Goal: Task Accomplishment & Management: Use online tool/utility

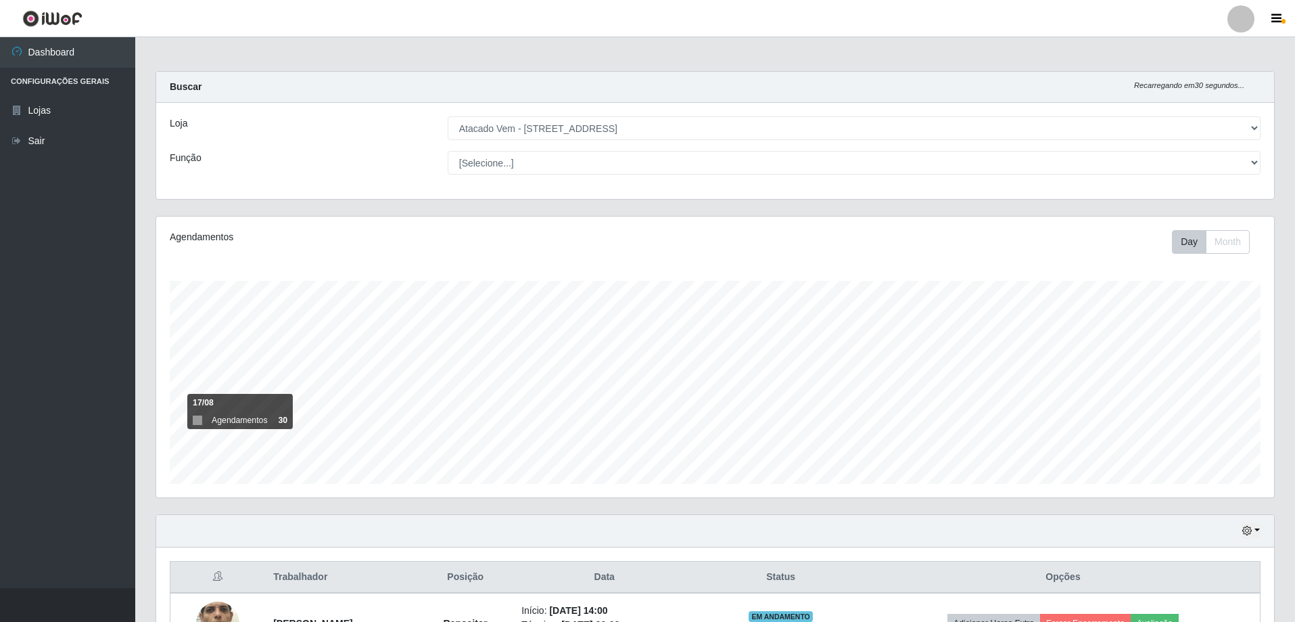
select select "461"
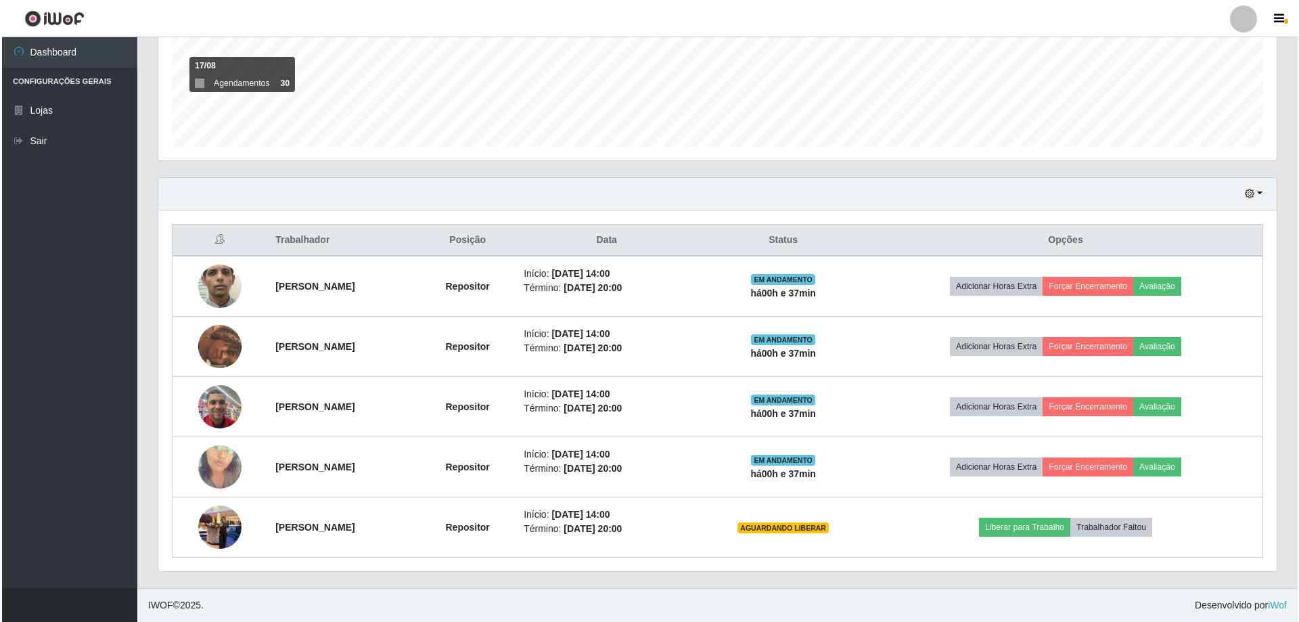
scroll to position [281, 1118]
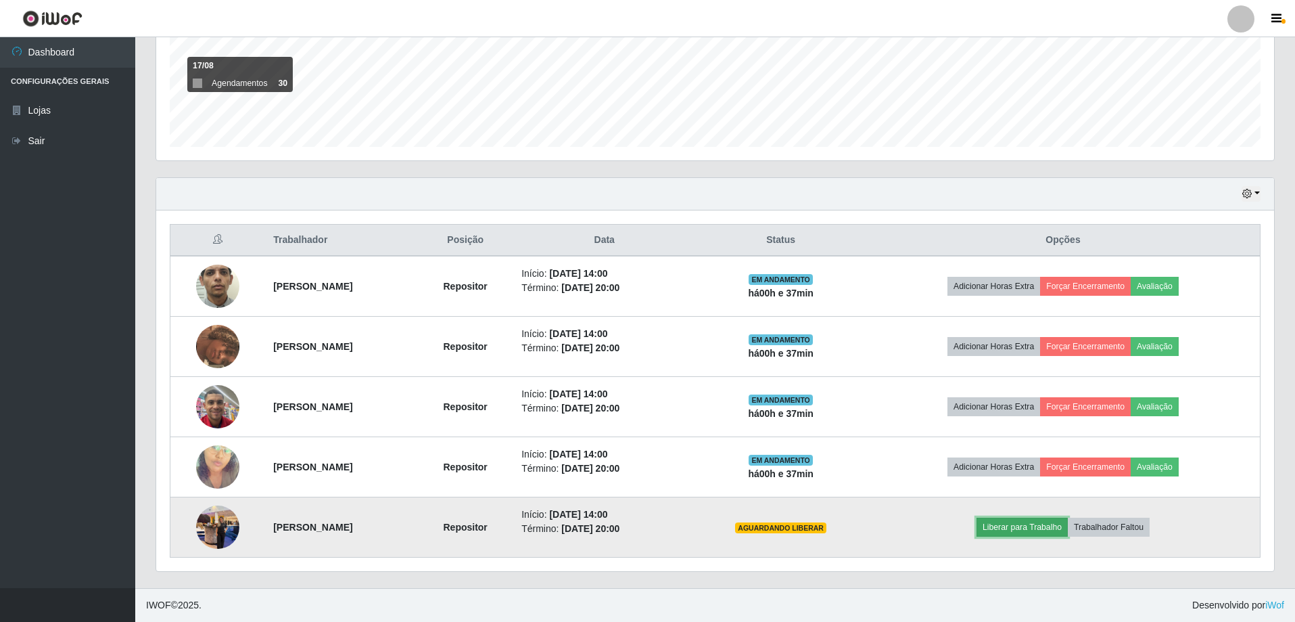
click at [1046, 526] on button "Liberar para Trabalho" at bounding box center [1022, 526] width 91 height 19
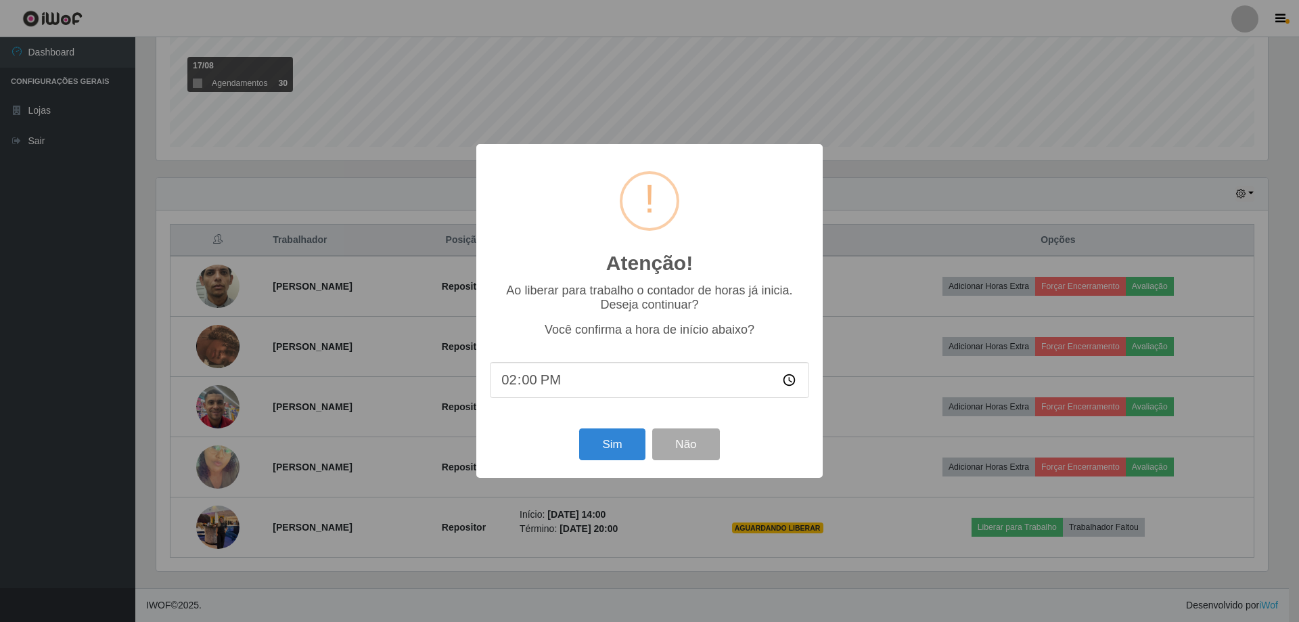
click at [527, 382] on input "14:00" at bounding box center [649, 380] width 319 height 36
type input "14:37"
click at [605, 467] on div "Atenção! × Ao liberar para trabalho o contador de horas já inicia. Deseja conti…" at bounding box center [649, 310] width 346 height 333
click at [609, 441] on button "Sim" at bounding box center [612, 444] width 66 height 32
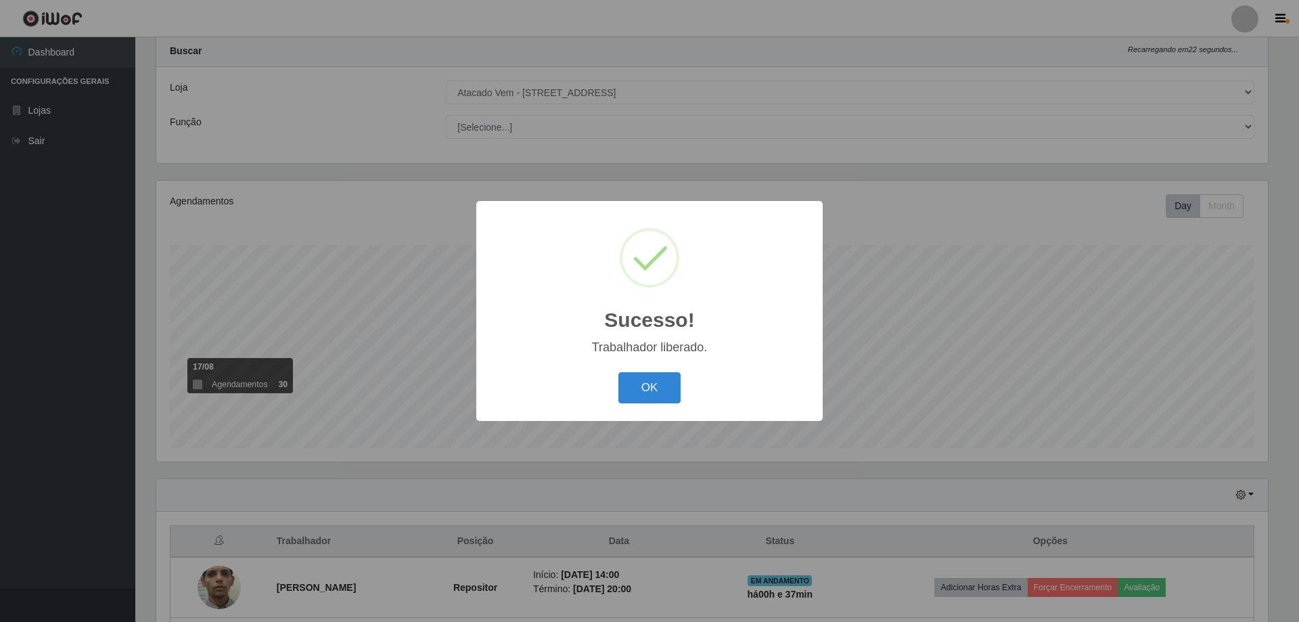
drag, startPoint x: 651, startPoint y: 398, endPoint x: 651, endPoint y: 413, distance: 14.9
click at [651, 397] on button "OK" at bounding box center [649, 388] width 63 height 32
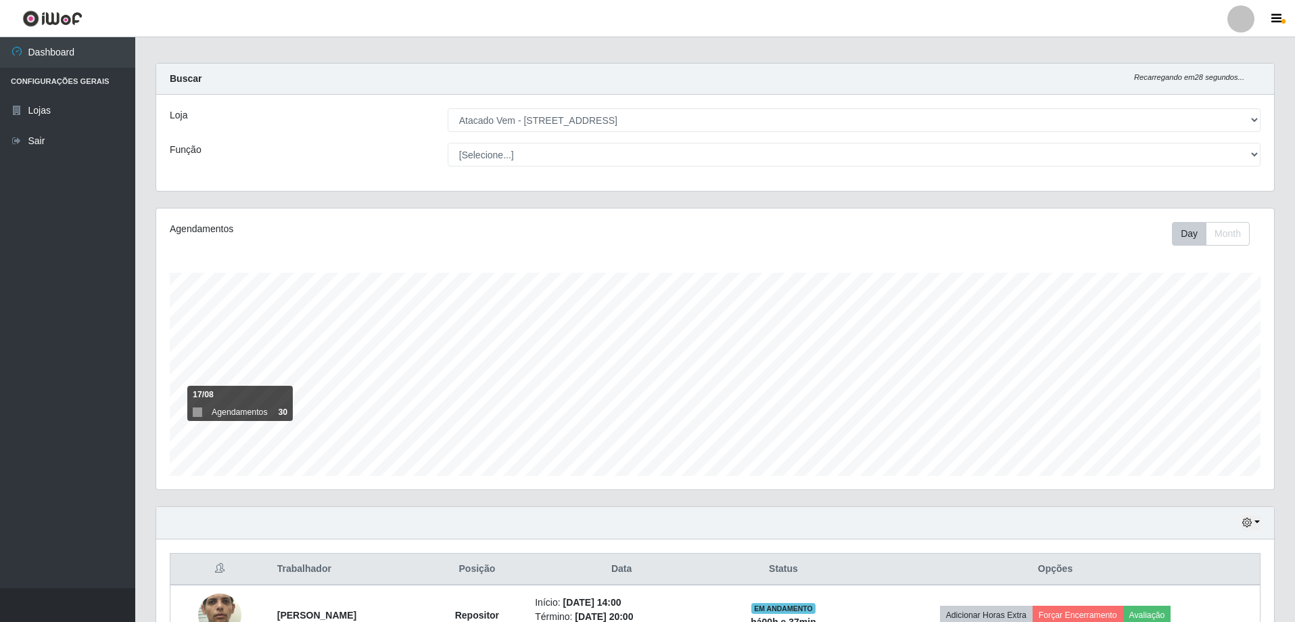
scroll to position [0, 0]
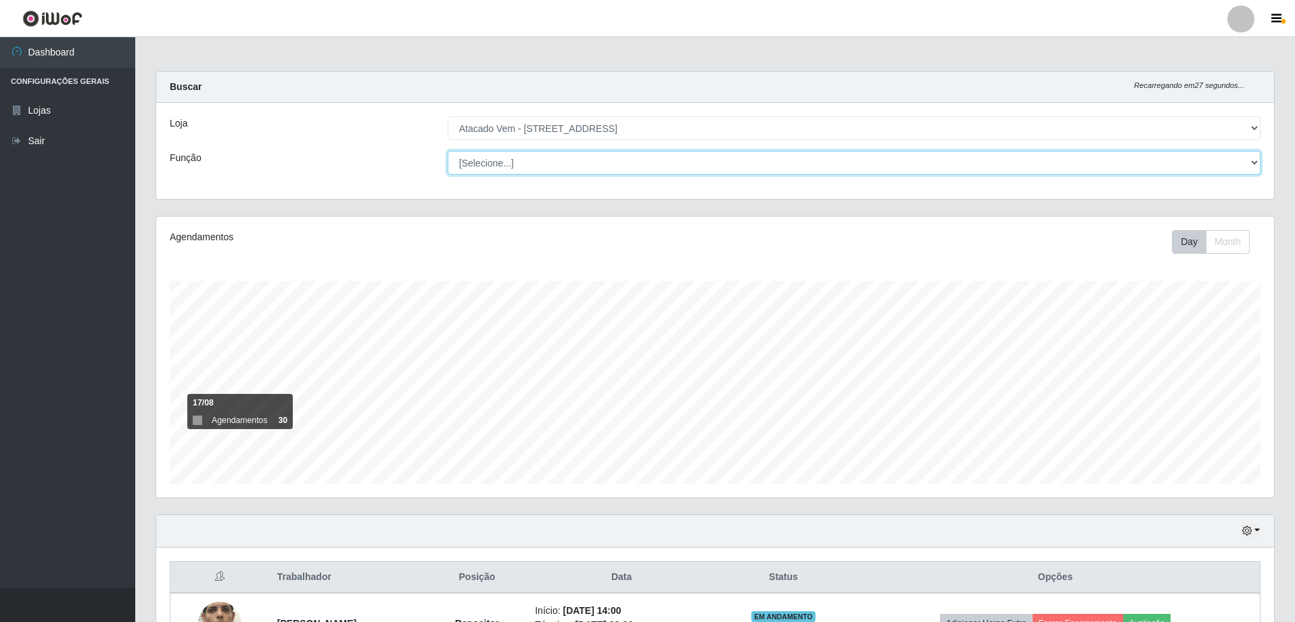
click at [1256, 154] on select "[Selecione...] Carregador e Descarregador de Caminhão Carregador e Descarregado…" at bounding box center [854, 163] width 813 height 24
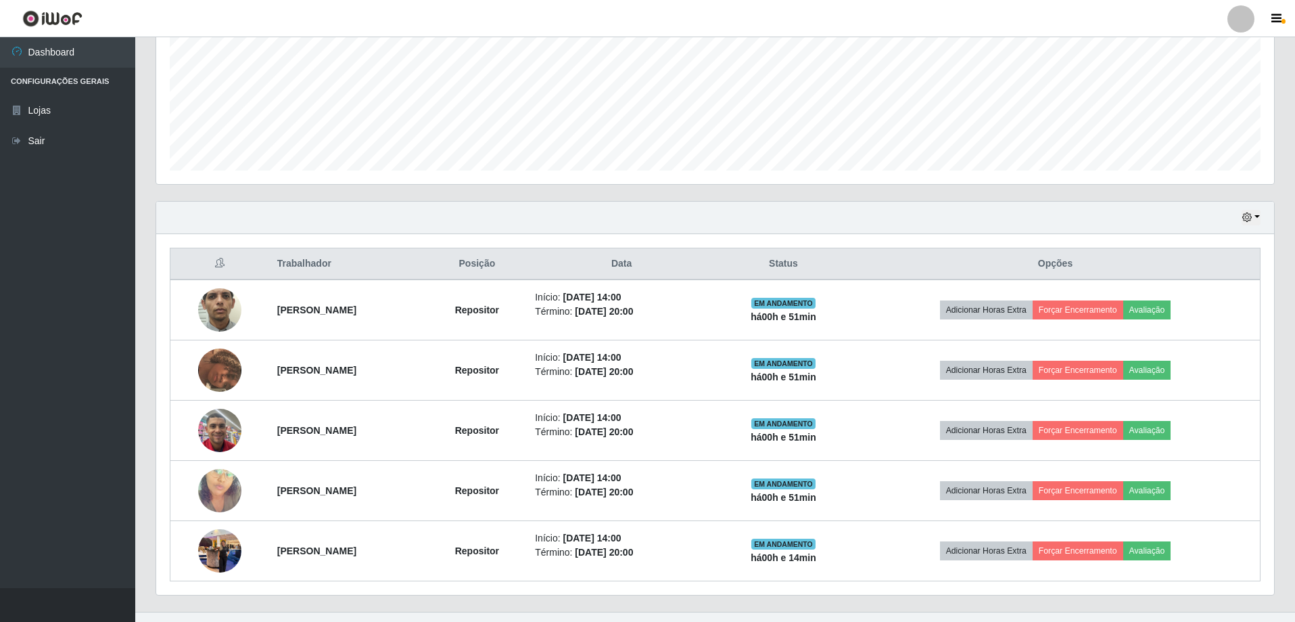
scroll to position [337, 0]
